Goal: Download file/media

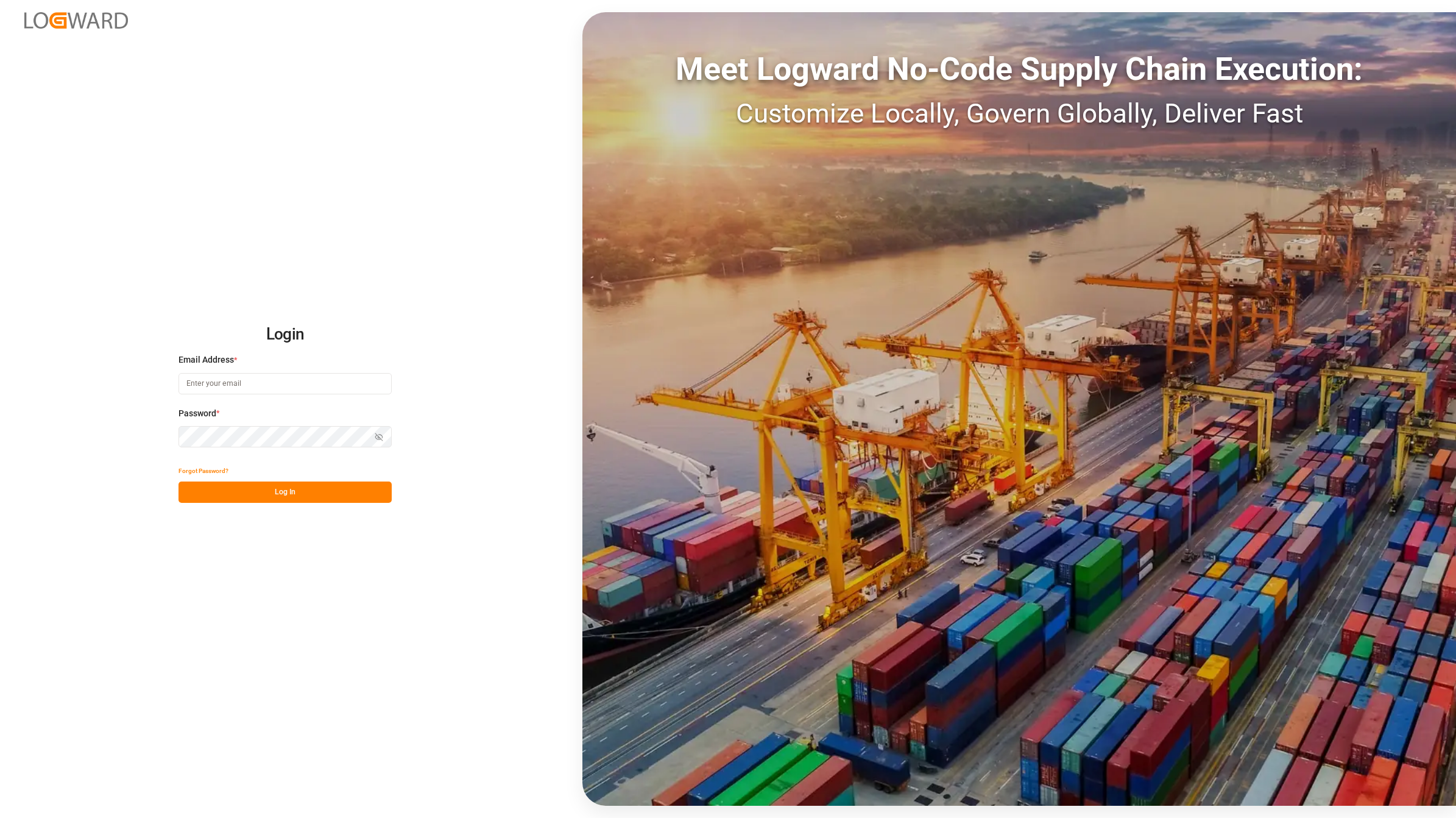
type input "[EMAIL_ADDRESS][DOMAIN_NAME]"
click at [320, 489] on button "Log In" at bounding box center [285, 493] width 213 height 22
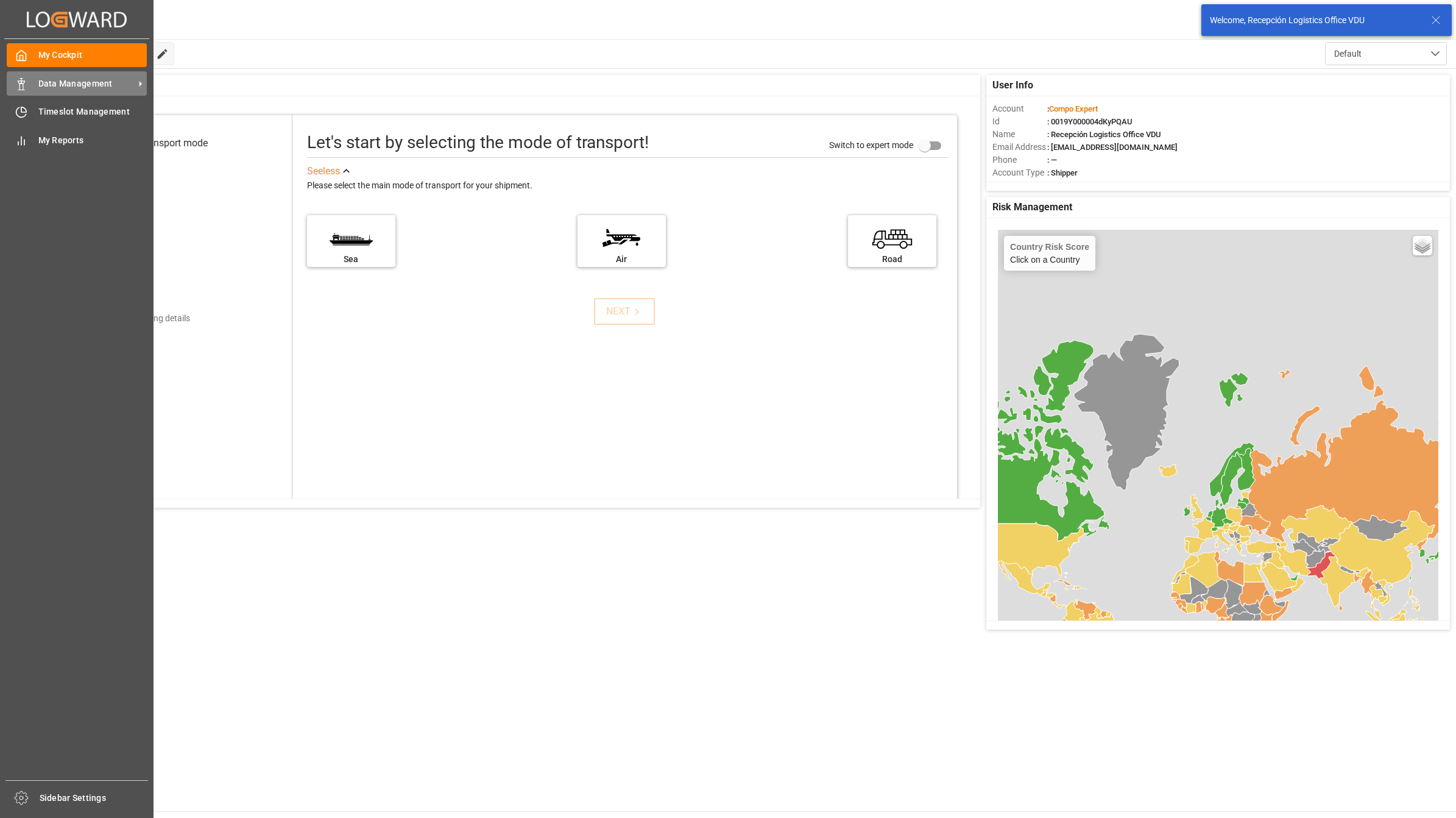
click at [25, 80] on icon at bounding box center [21, 84] width 12 height 12
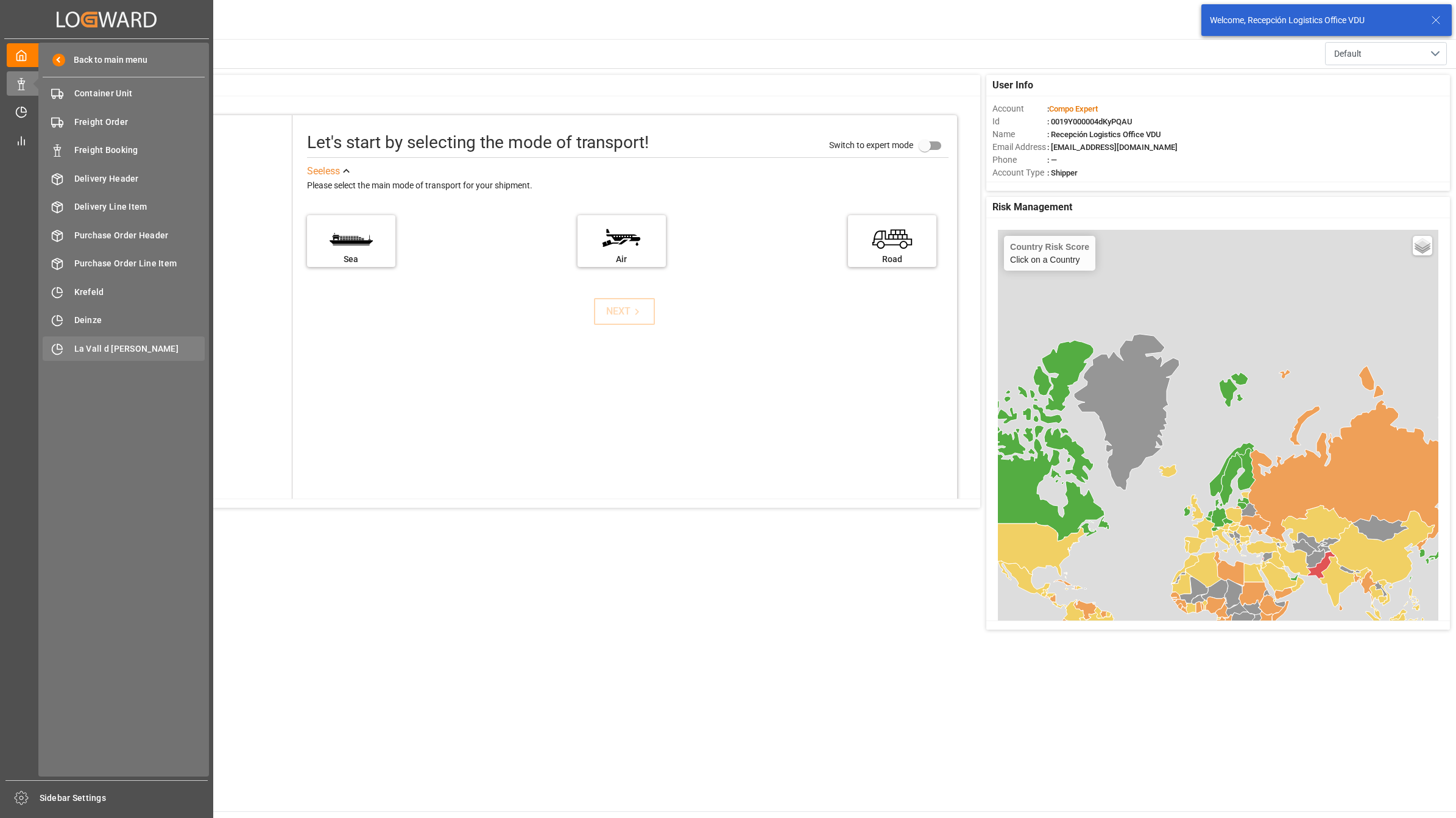
click at [124, 339] on div "La Vall d Uixo [GEOGRAPHIC_DATA]" at bounding box center [124, 348] width 162 height 24
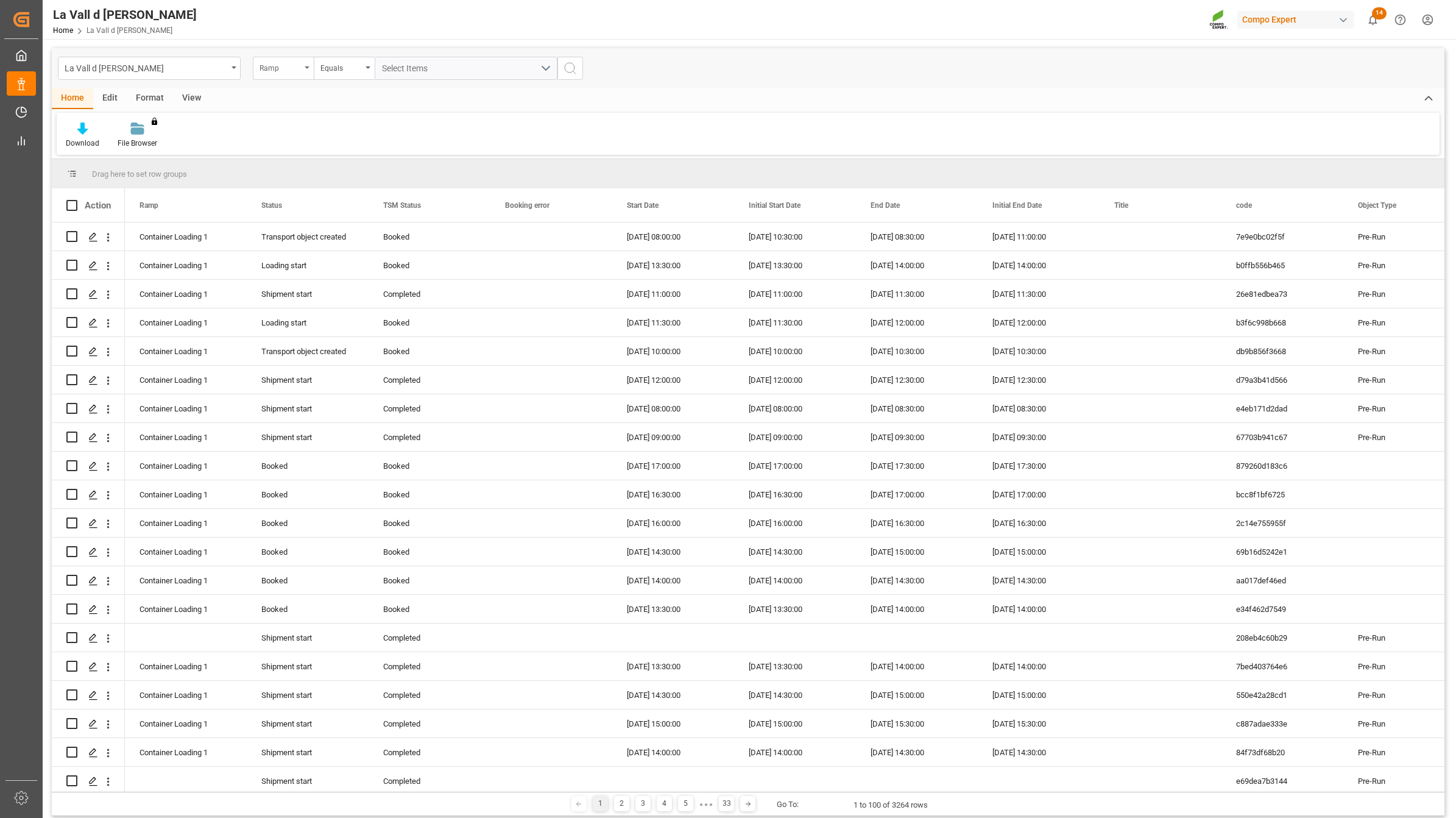
click at [288, 71] on div "Ramp" at bounding box center [280, 67] width 41 height 14
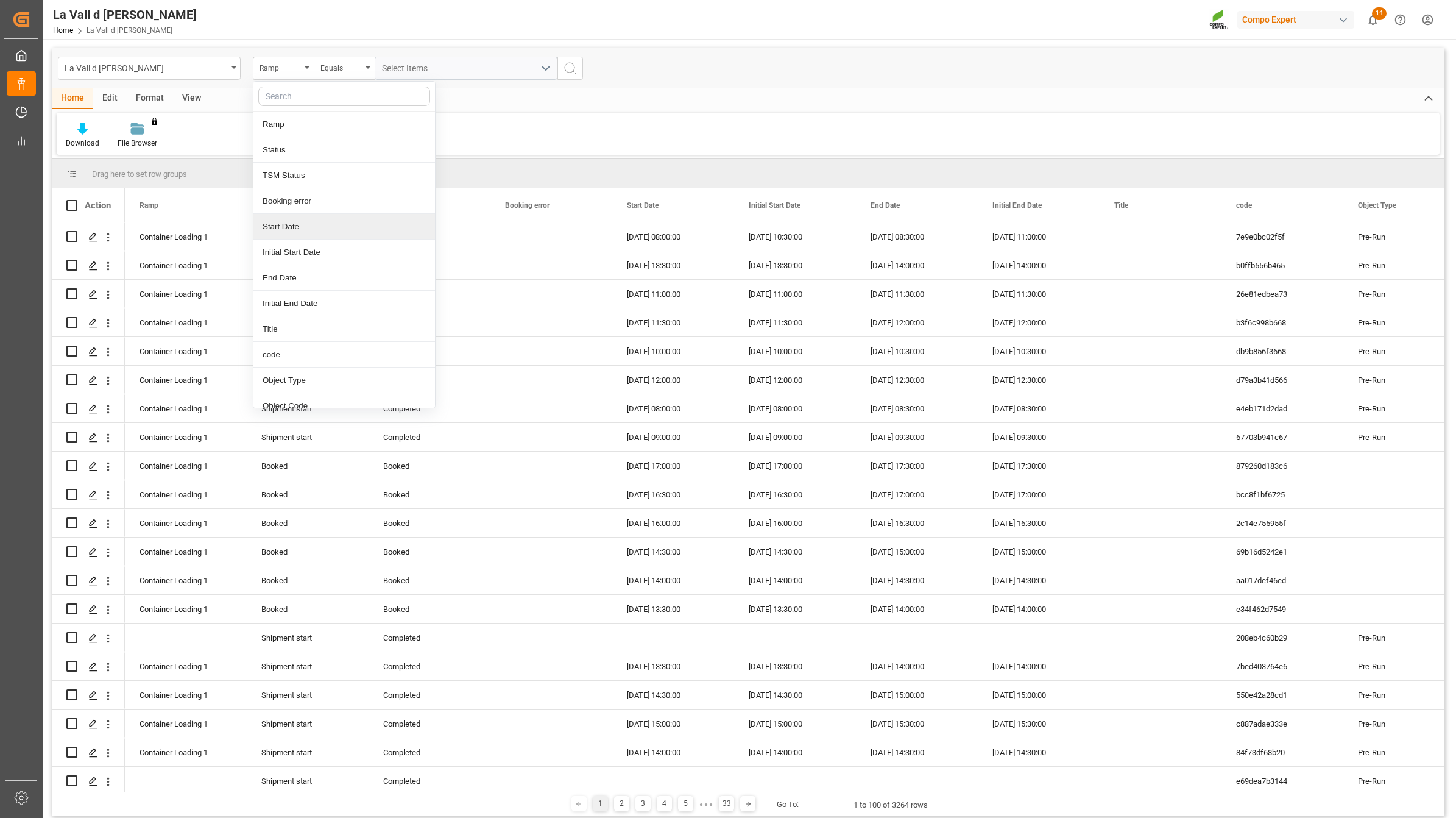
click at [294, 230] on div "Start Date" at bounding box center [344, 226] width 181 height 25
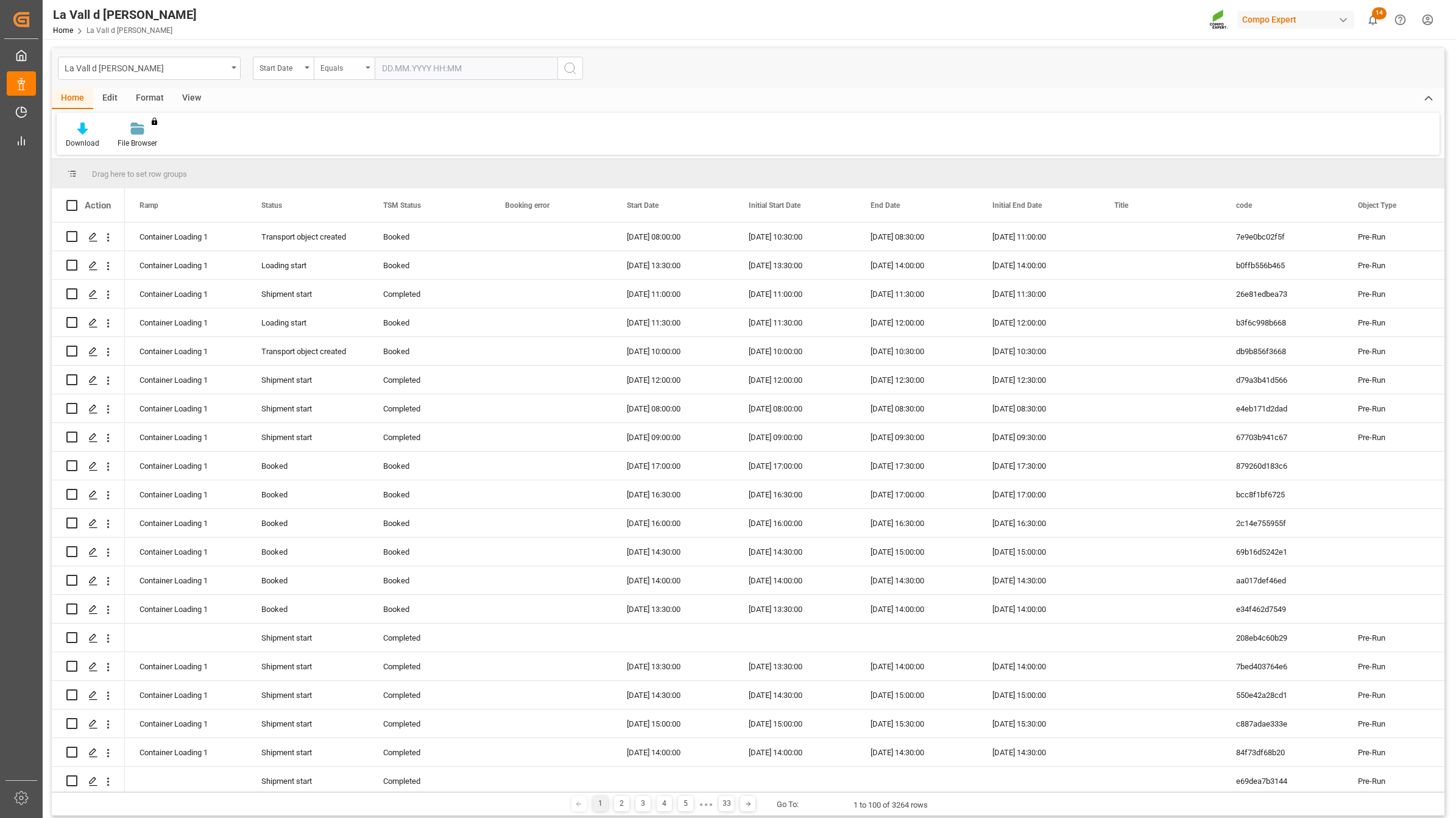
click at [332, 73] on div "Equals" at bounding box center [341, 67] width 41 height 14
click at [358, 231] on div "In range" at bounding box center [405, 226] width 181 height 25
click at [437, 69] on input "text" at bounding box center [420, 68] width 91 height 23
click at [414, 220] on div "21" at bounding box center [414, 214] width 15 height 14
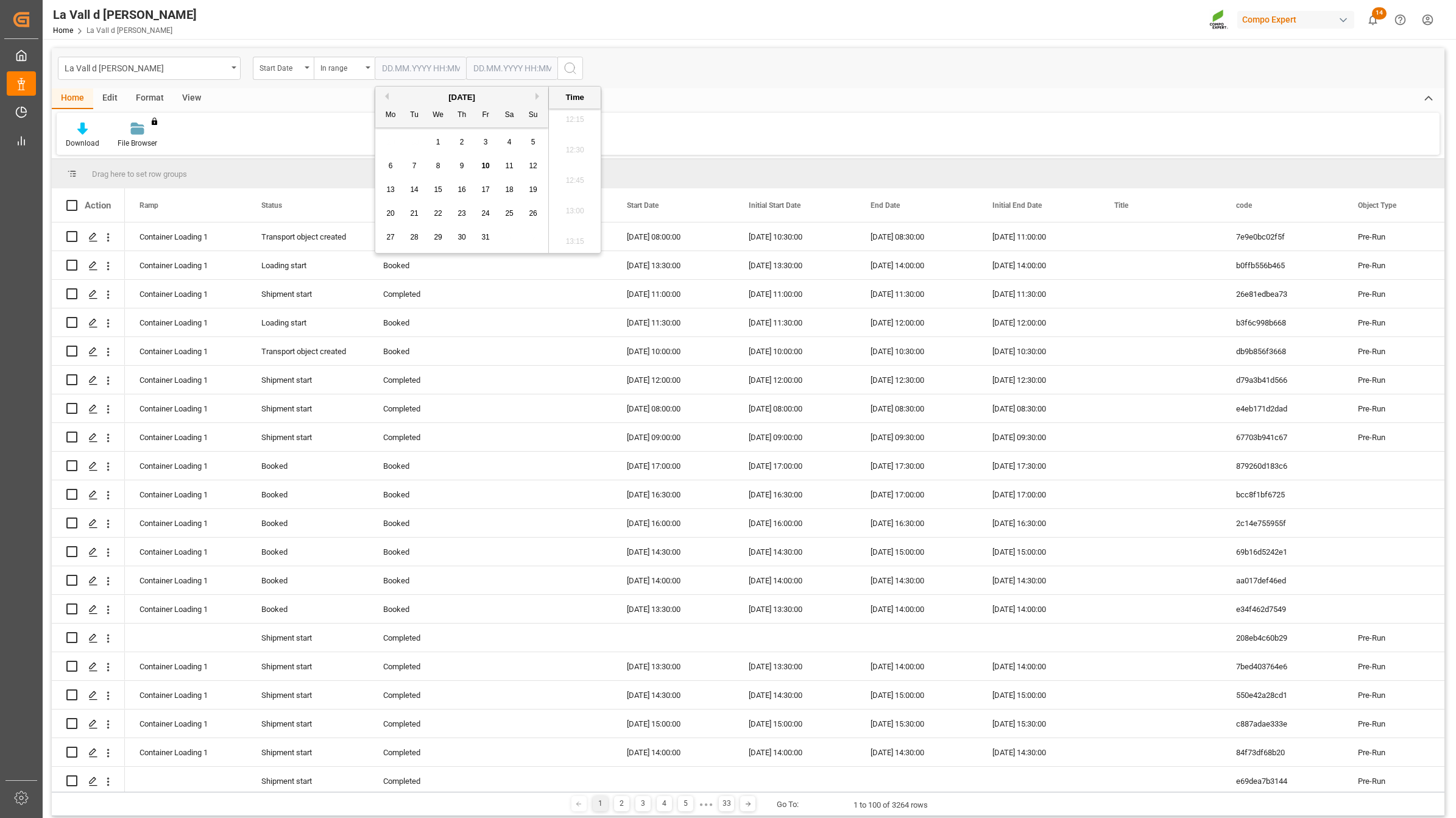
type input "[DATE] 00:00"
click at [532, 64] on input "text" at bounding box center [512, 68] width 91 height 23
click at [502, 211] on span "21" at bounding box center [505, 213] width 8 height 9
type input "[DATE] 00:00"
click at [573, 61] on icon "search button" at bounding box center [570, 68] width 14 height 14
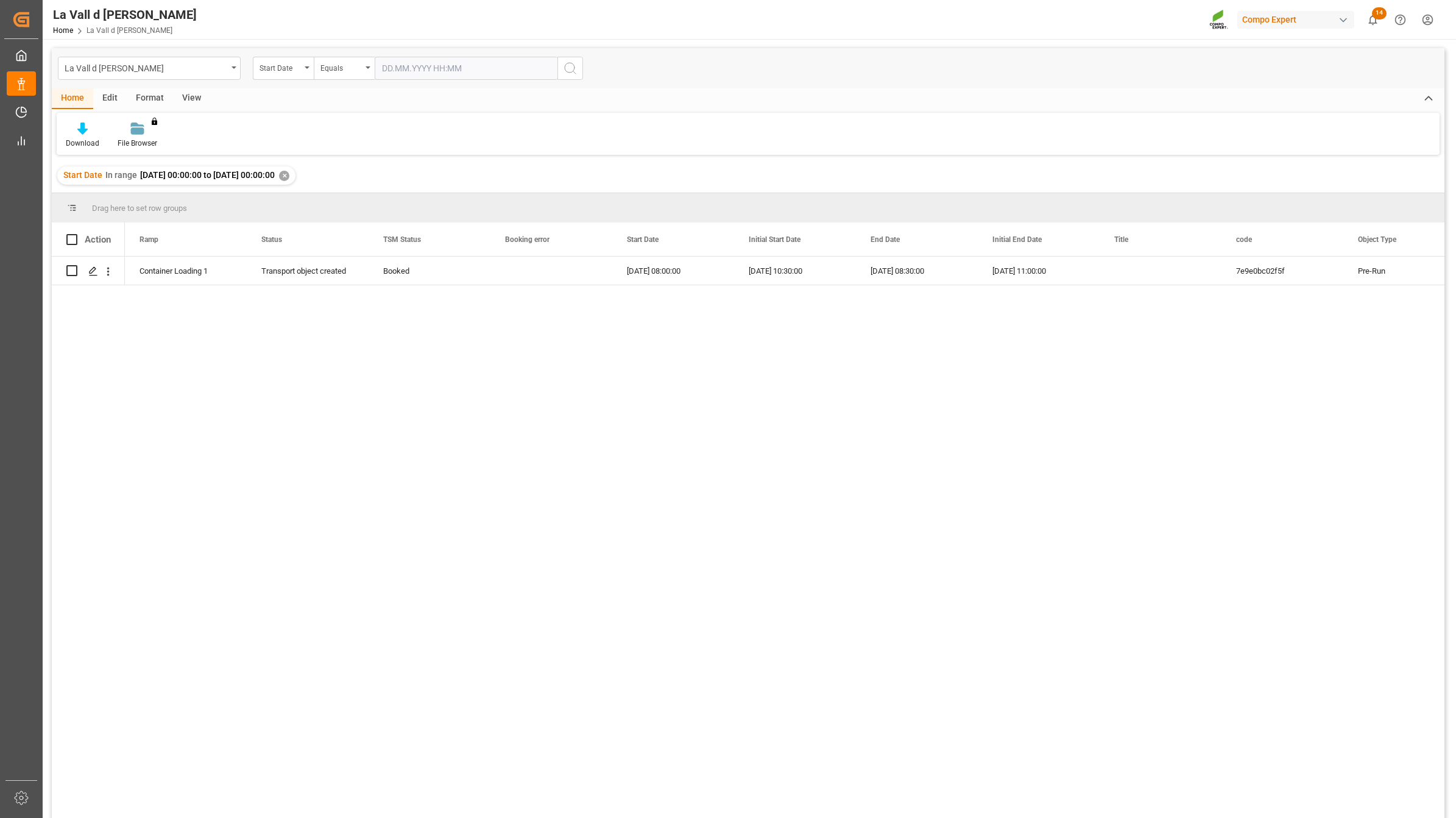
click at [289, 177] on div "✕" at bounding box center [284, 176] width 10 height 10
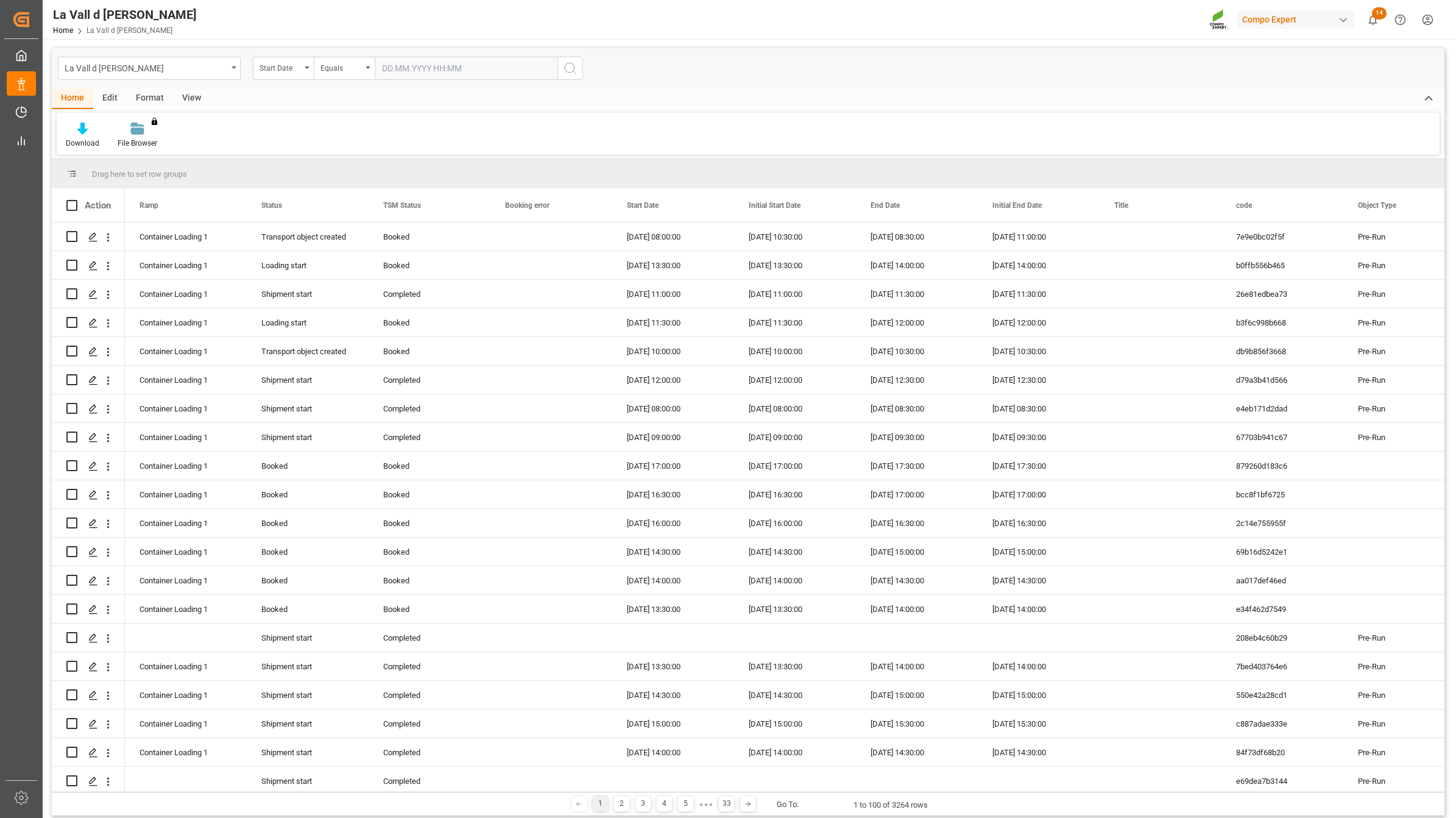
click at [421, 72] on input "text" at bounding box center [466, 68] width 183 height 23
click at [406, 189] on div "13 14 15 16 17 18 19" at bounding box center [462, 189] width 166 height 24
click at [413, 190] on span "14" at bounding box center [414, 189] width 8 height 9
type input "[DATE] 00:00"
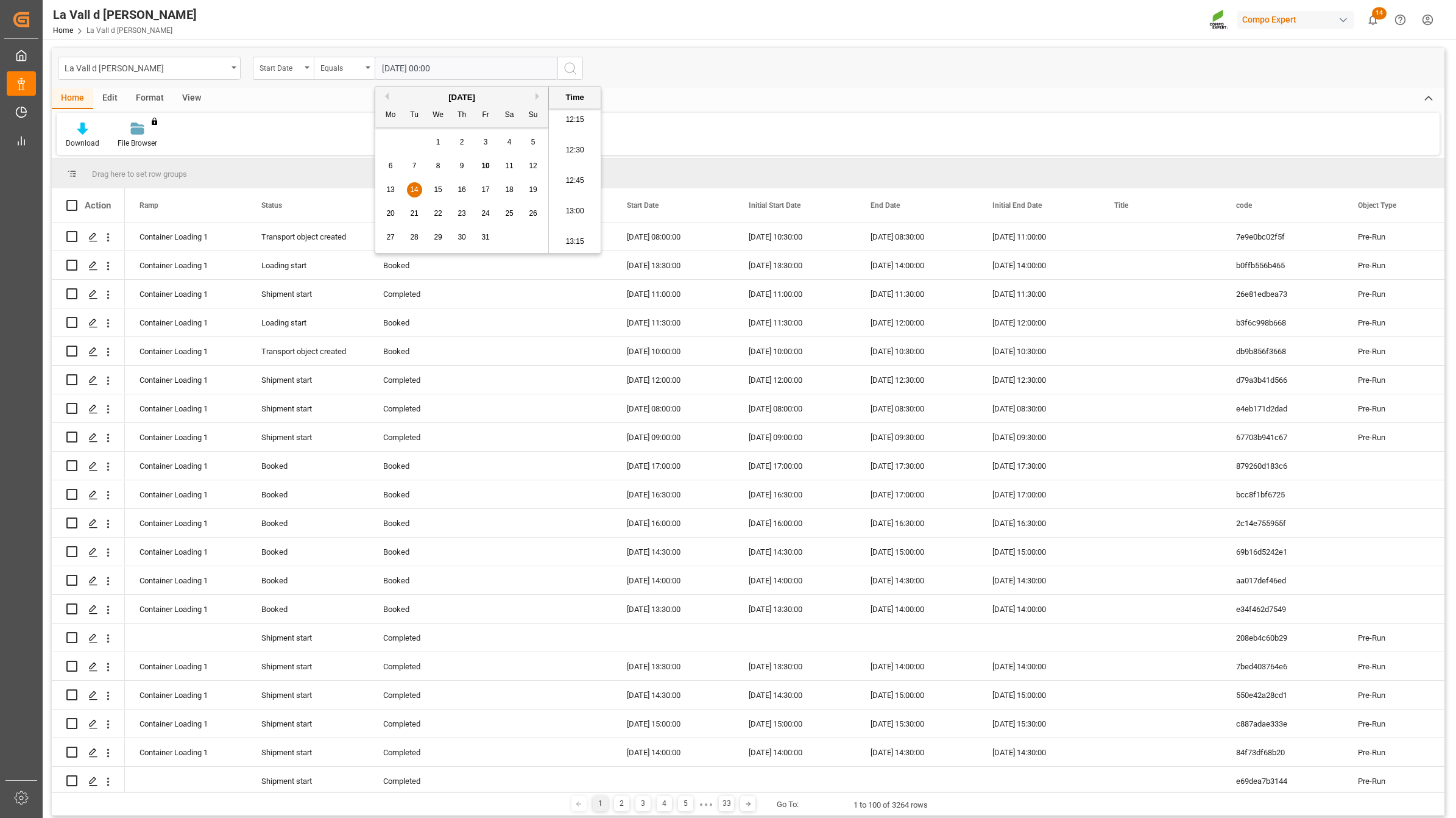
click at [745, 89] on div "Home Edit Format View" at bounding box center [748, 98] width 1393 height 21
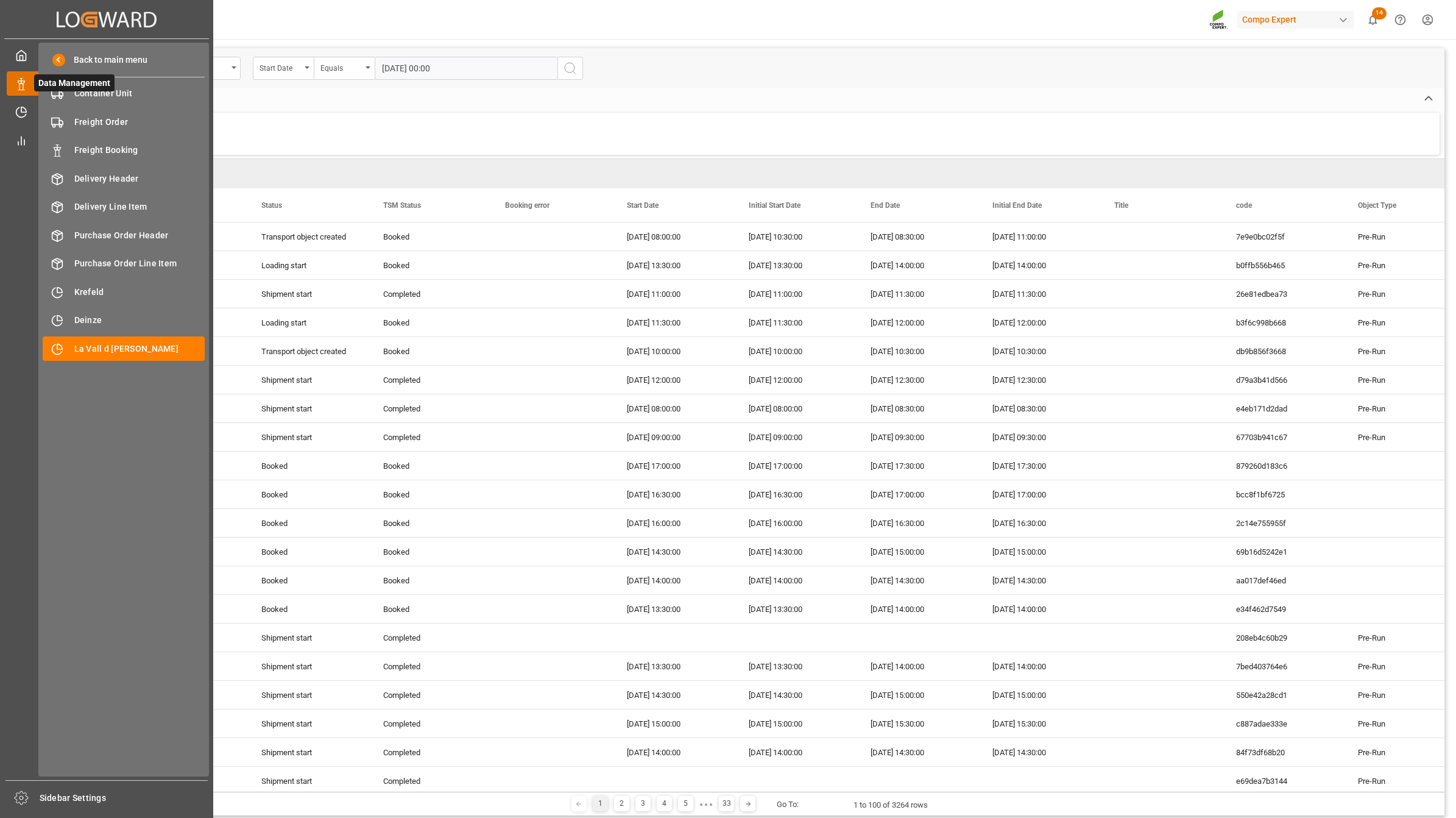
click at [13, 83] on div at bounding box center [17, 84] width 21 height 13
click at [80, 349] on span "La Vall d [PERSON_NAME]" at bounding box center [140, 349] width 131 height 13
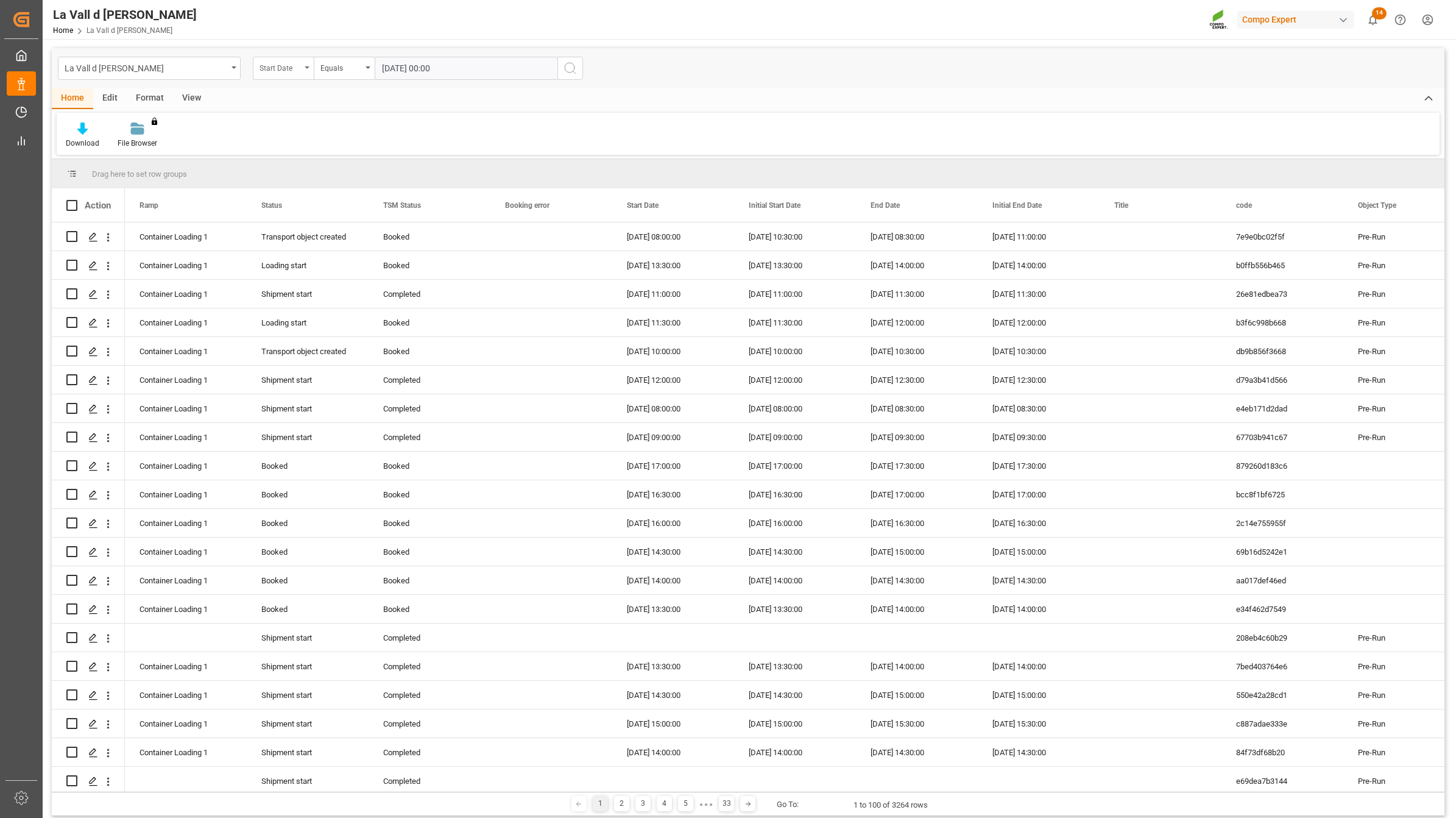
click at [297, 61] on div "Start Date" at bounding box center [280, 67] width 41 height 14
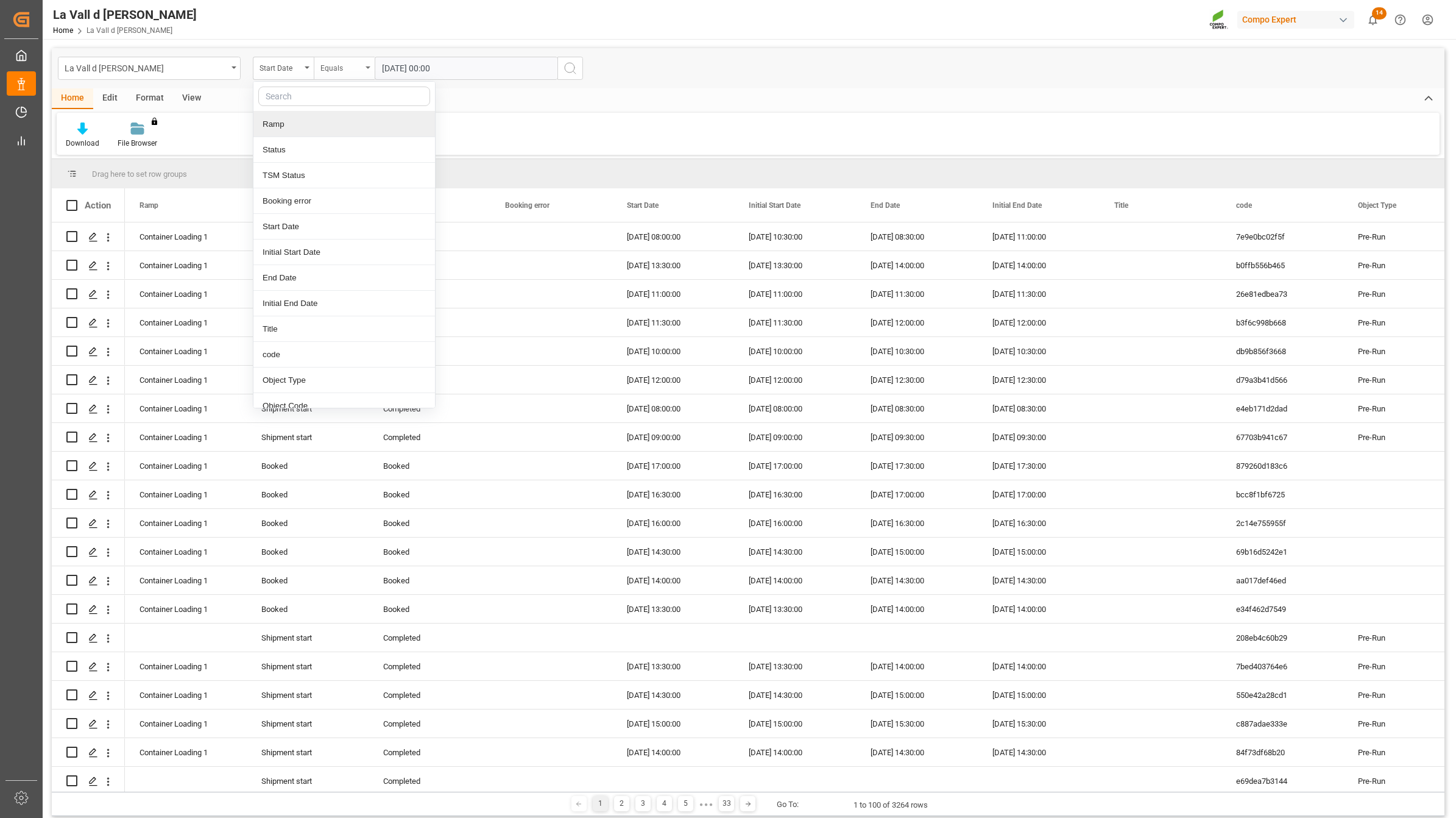
click at [336, 72] on div "Equals" at bounding box center [341, 67] width 41 height 14
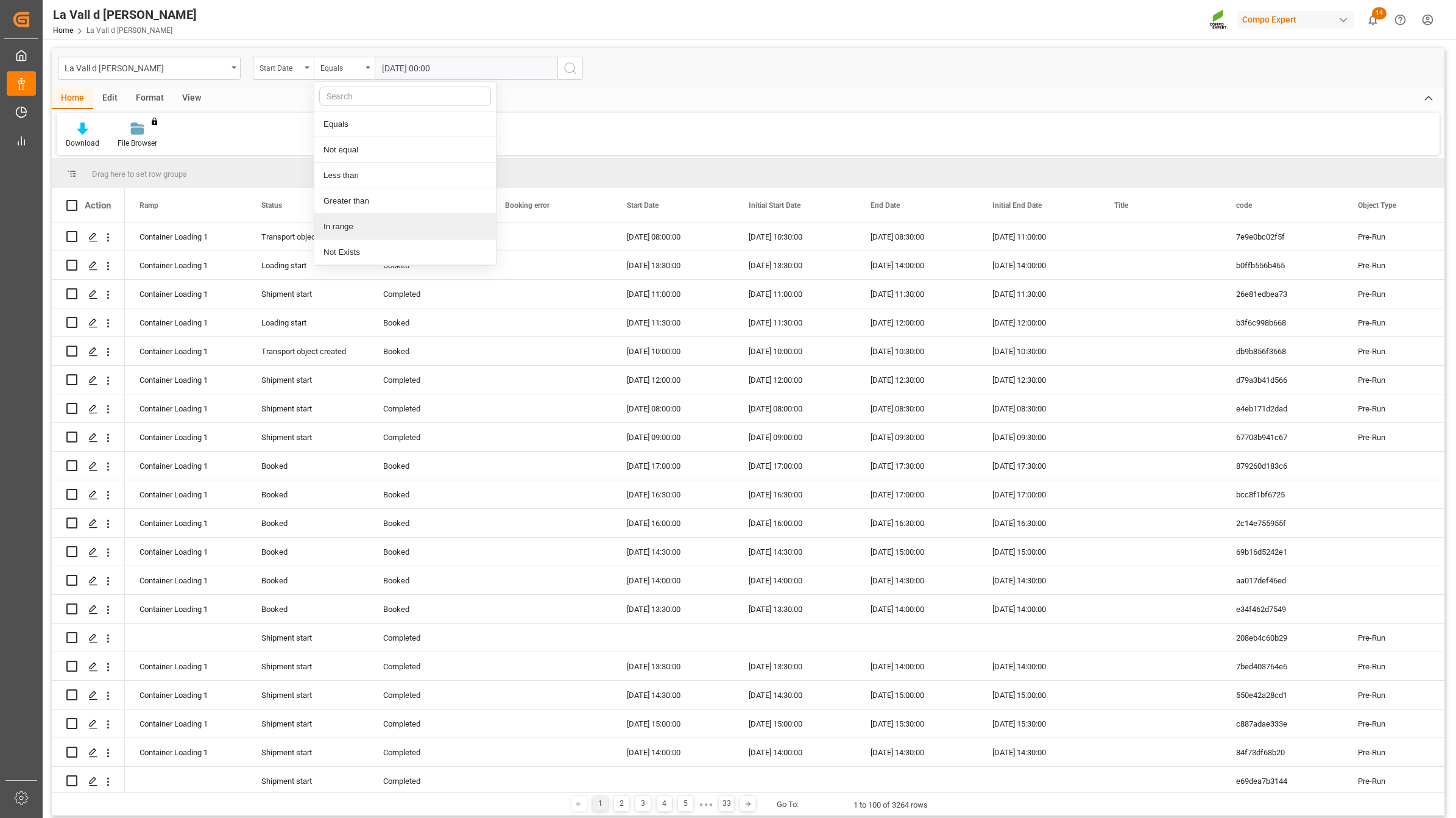
click at [374, 229] on div "In range" at bounding box center [405, 226] width 181 height 25
click at [434, 75] on input "text" at bounding box center [420, 68] width 91 height 23
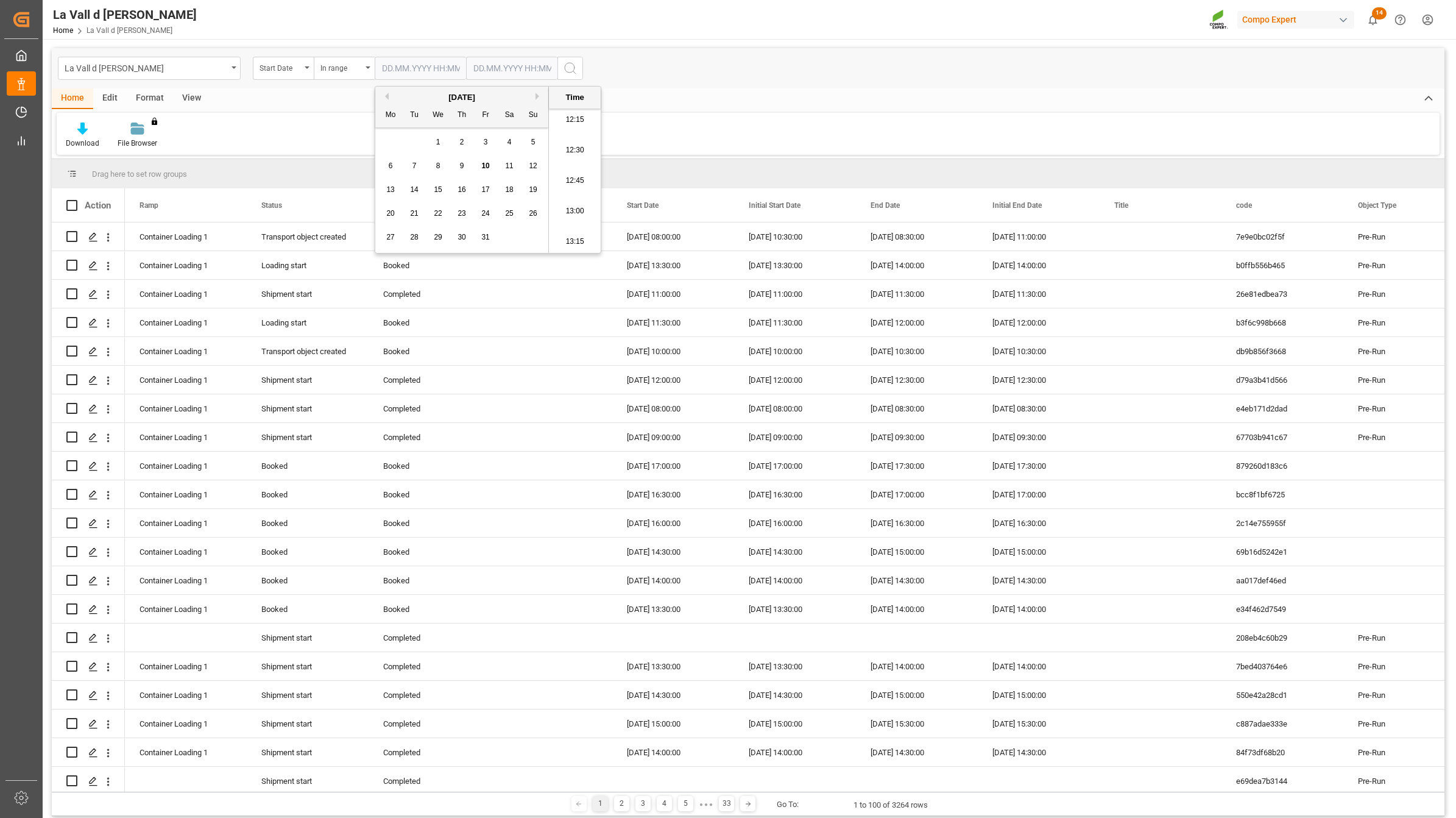
click at [417, 193] on span "14" at bounding box center [414, 189] width 8 height 9
type input "[DATE] 00:00"
click at [492, 66] on input "text" at bounding box center [512, 68] width 91 height 23
click at [509, 193] on span "14" at bounding box center [505, 189] width 8 height 9
type input "[DATE] 00:00"
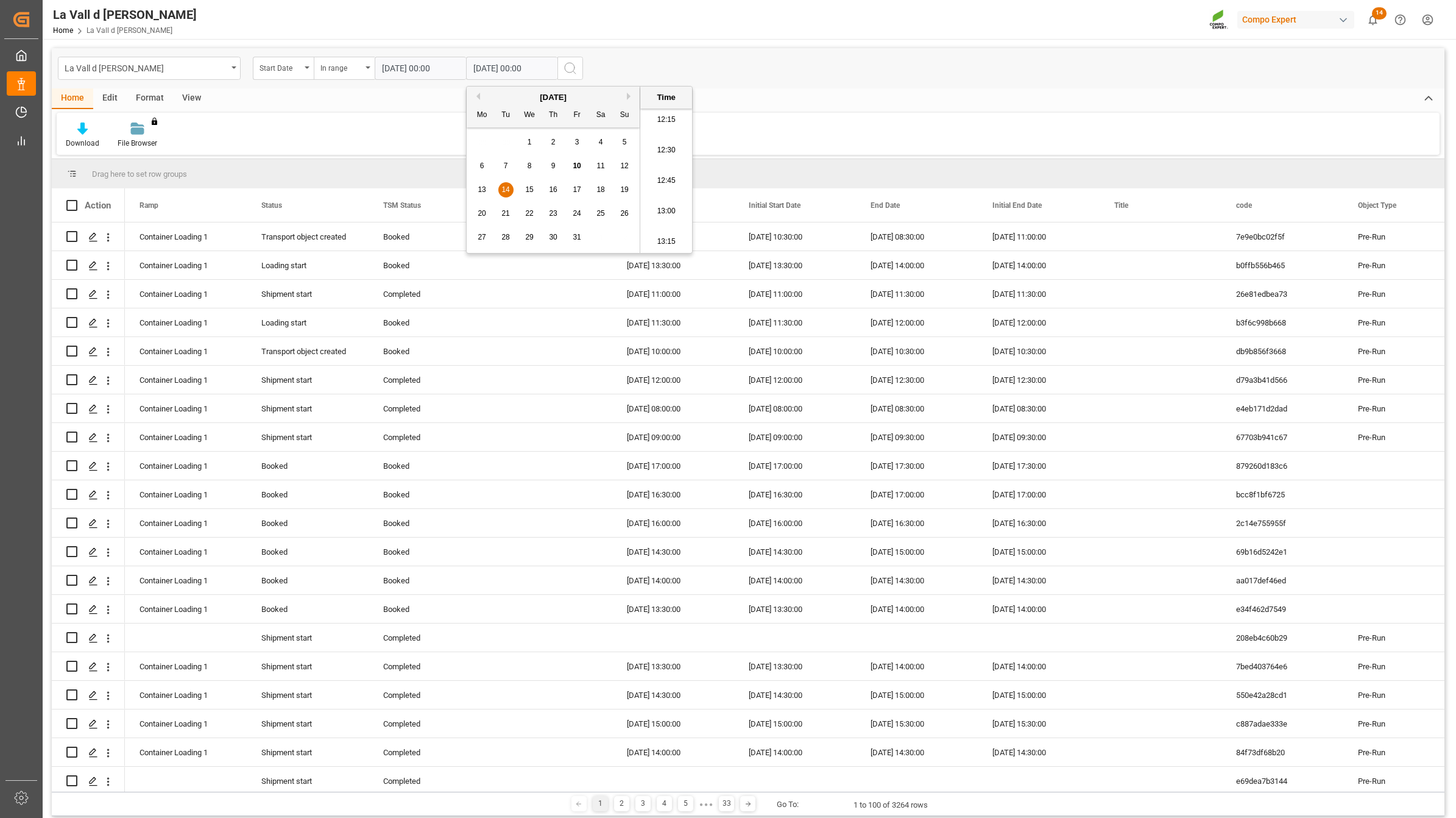
click at [570, 67] on icon "search button" at bounding box center [570, 68] width 14 height 14
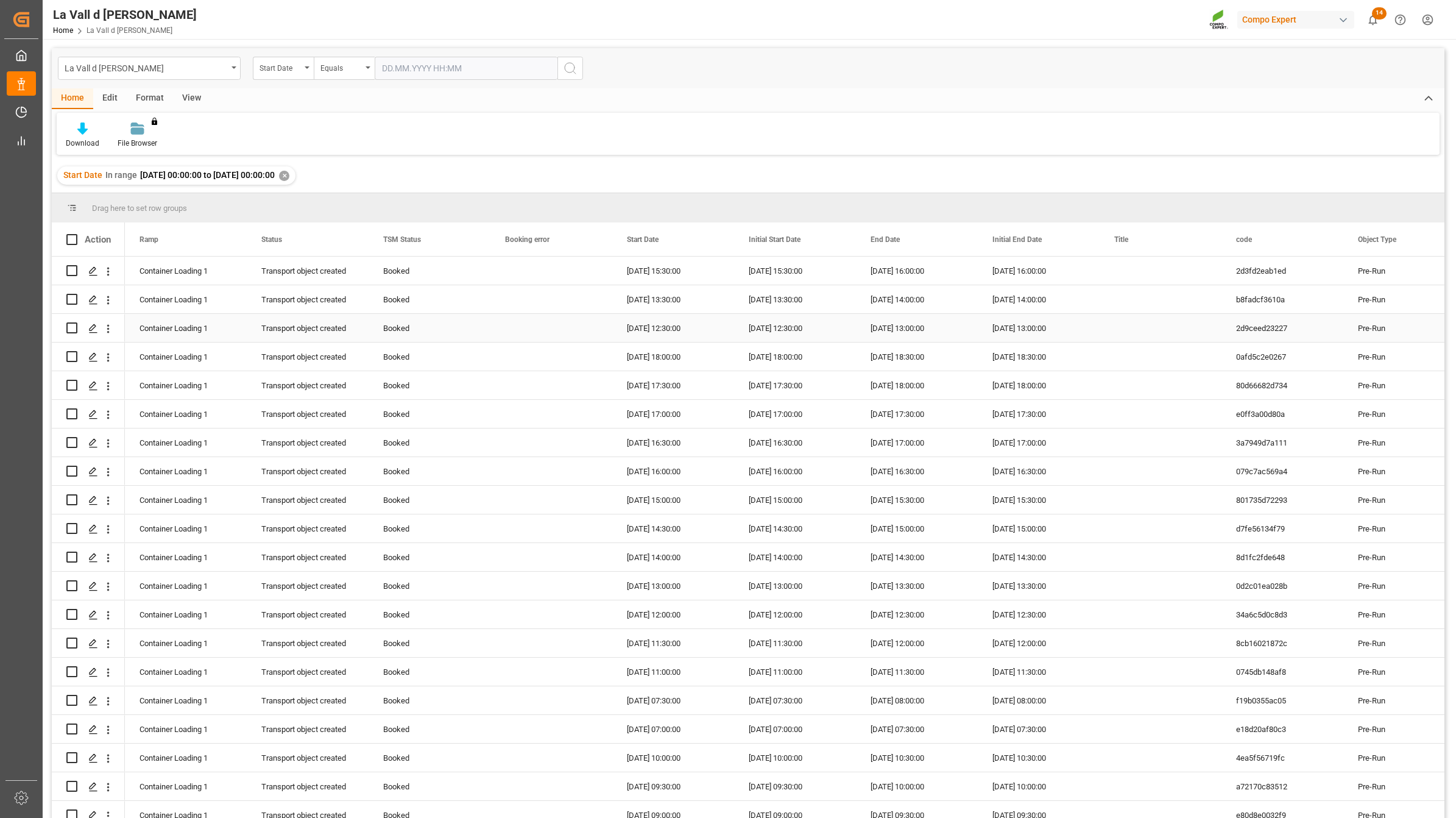
click at [500, 340] on div "Press SPACE to select this row." at bounding box center [552, 328] width 122 height 28
click at [567, 498] on span "Export as Excel" at bounding box center [569, 494] width 95 height 23
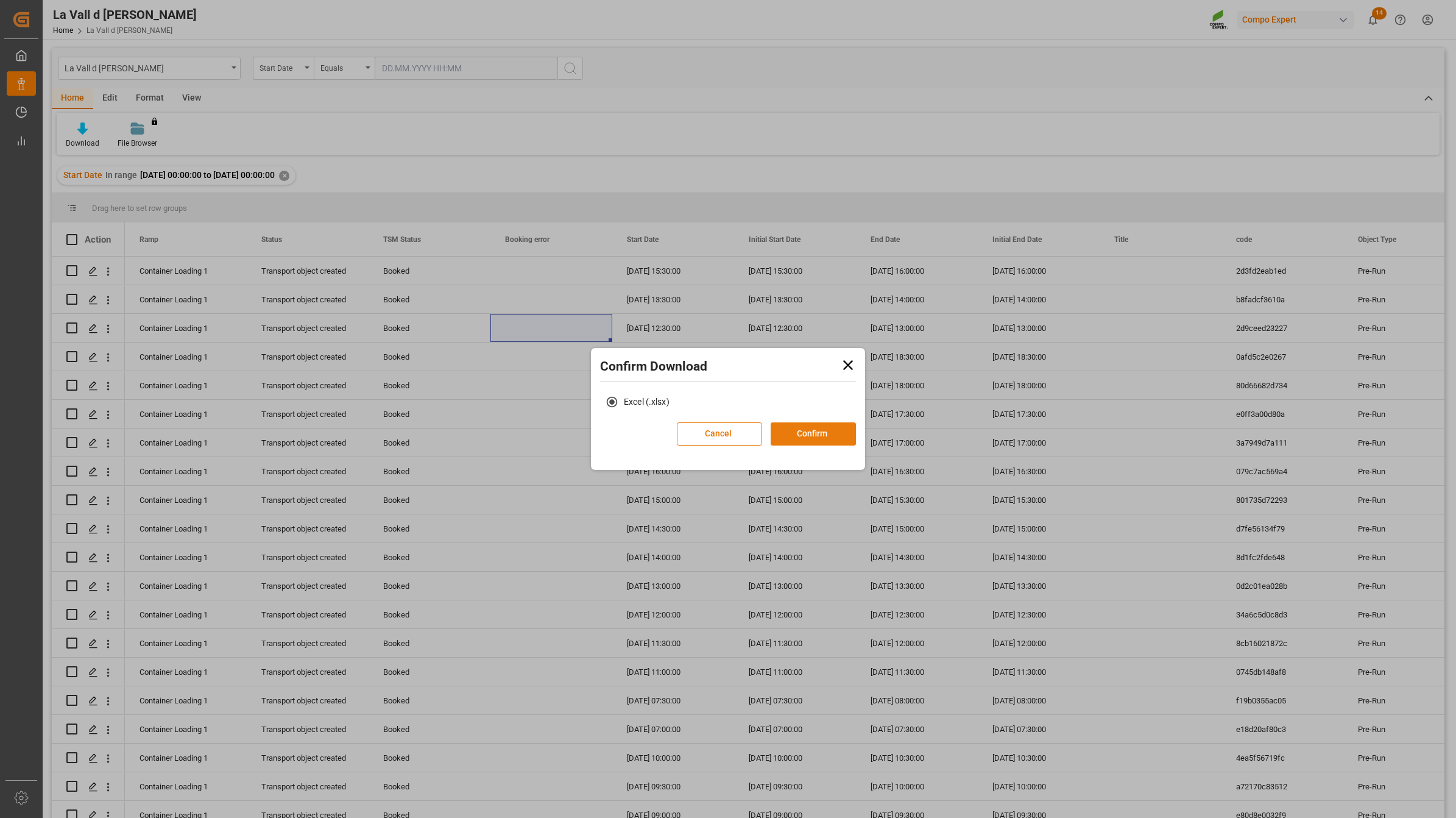
click at [815, 425] on button "Confirm" at bounding box center [813, 434] width 85 height 23
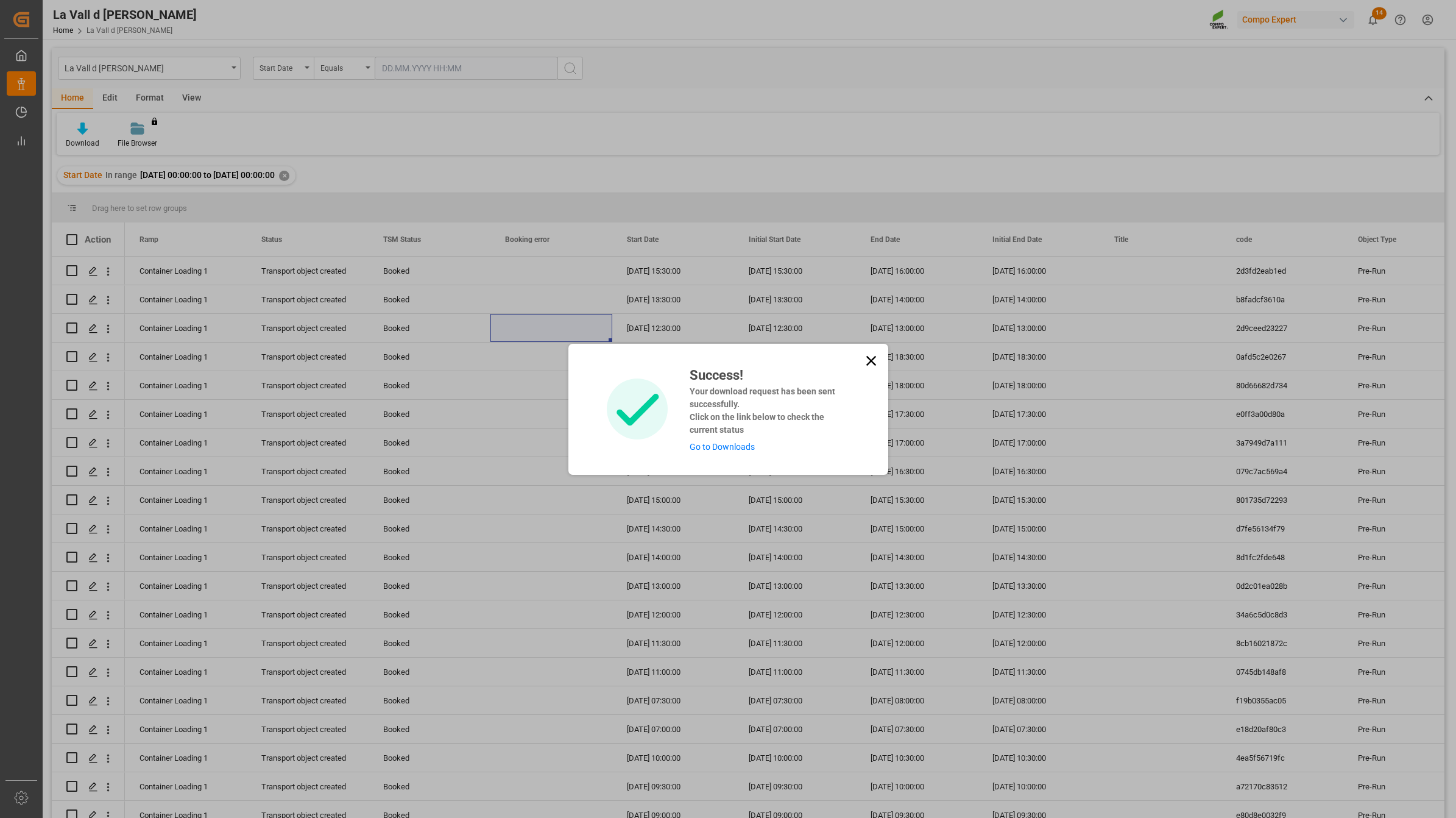
click at [723, 451] on link "Go to Downloads" at bounding box center [722, 446] width 65 height 9
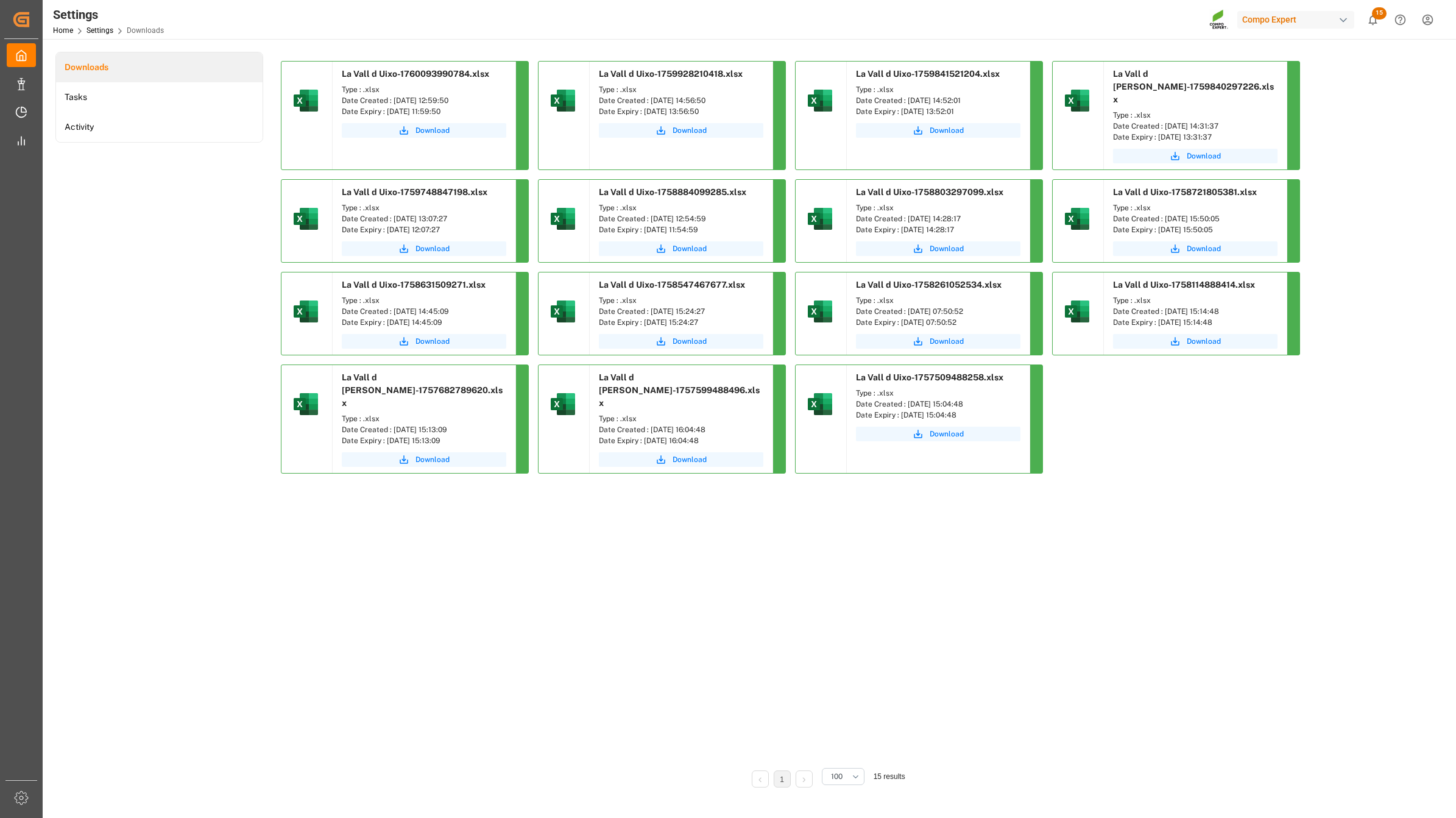
click at [434, 135] on span "Download" at bounding box center [432, 130] width 34 height 11
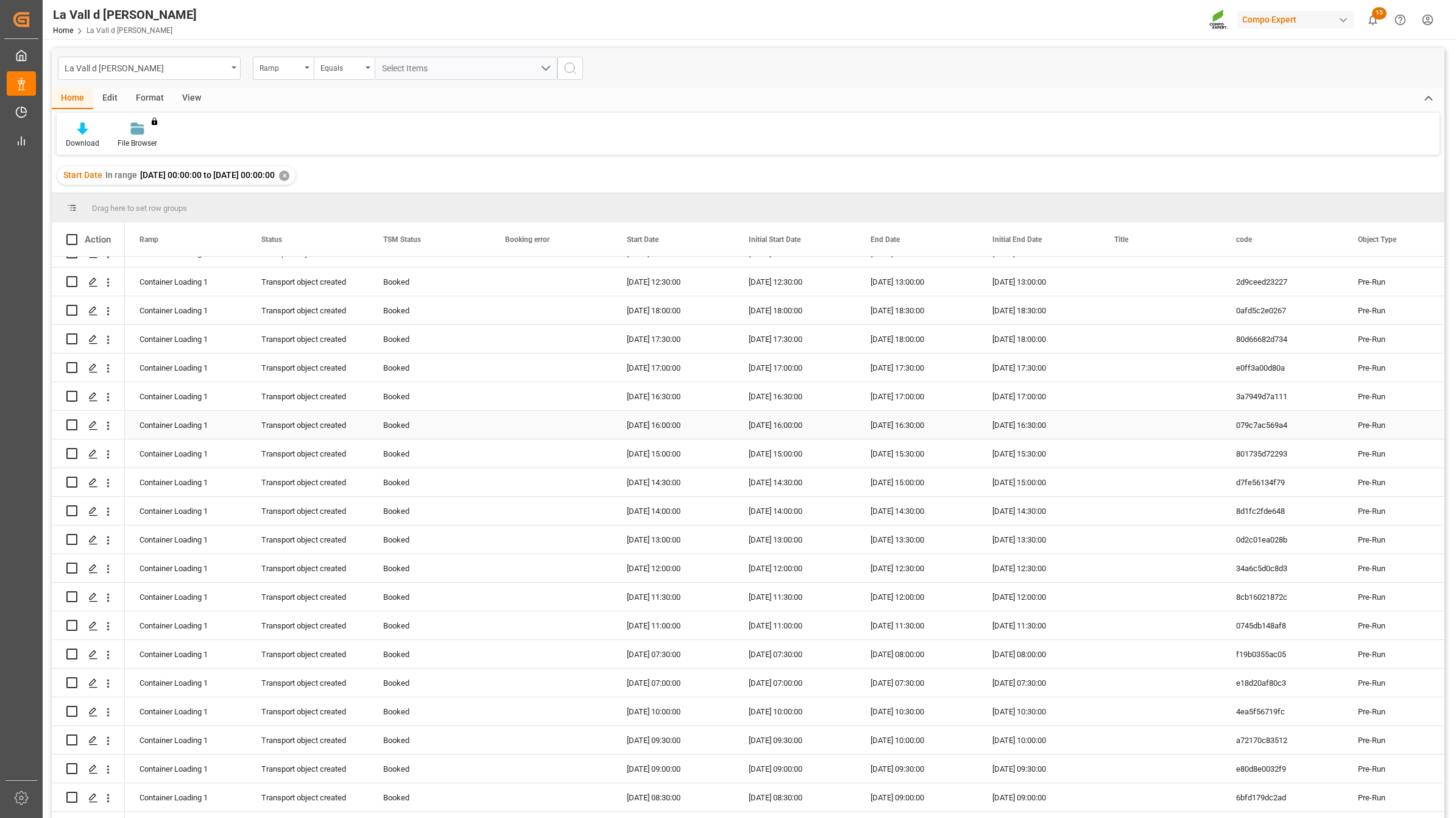
scroll to position [68, 0]
